Goal: Find specific page/section: Find specific page/section

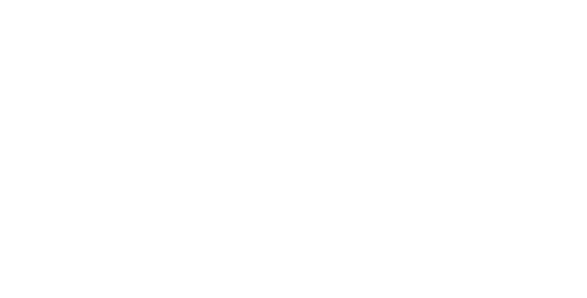
click at [228, 3] on html at bounding box center [293, 1] width 587 height 3
